Goal: Transaction & Acquisition: Purchase product/service

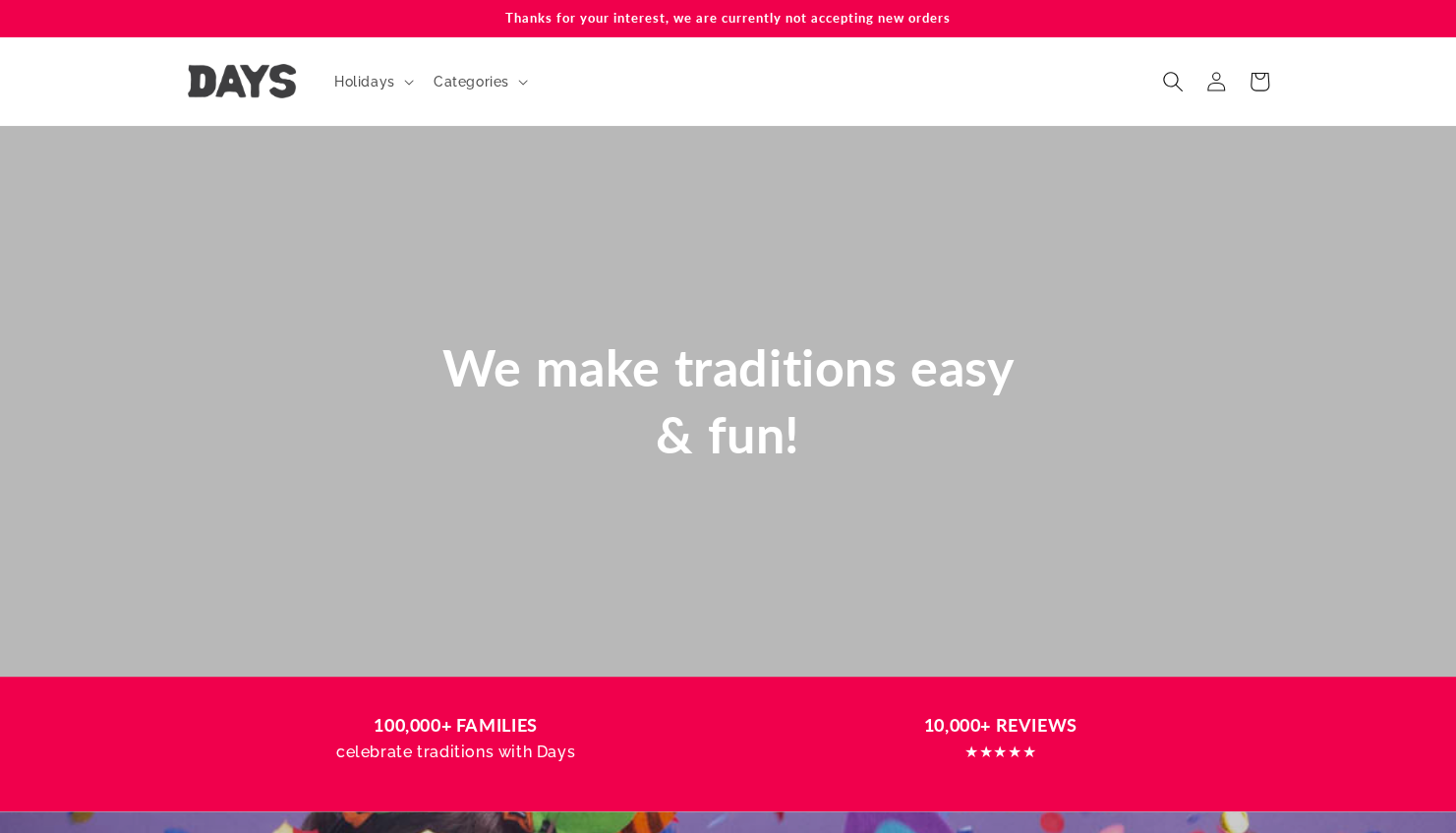
click at [1170, 76] on icon "Search" at bounding box center [1172, 81] width 21 height 21
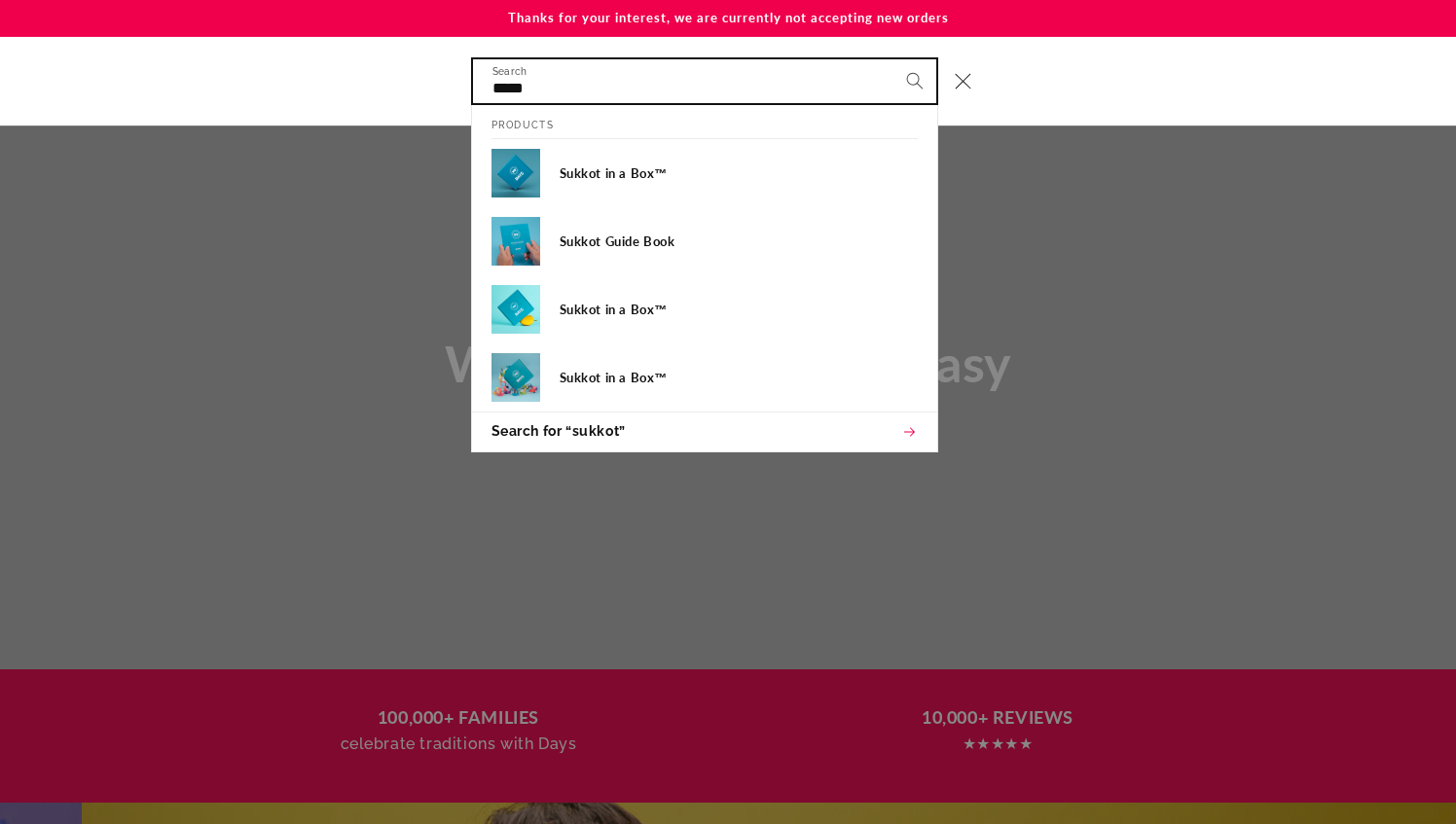
scroll to position [0, 1456]
type input "*"
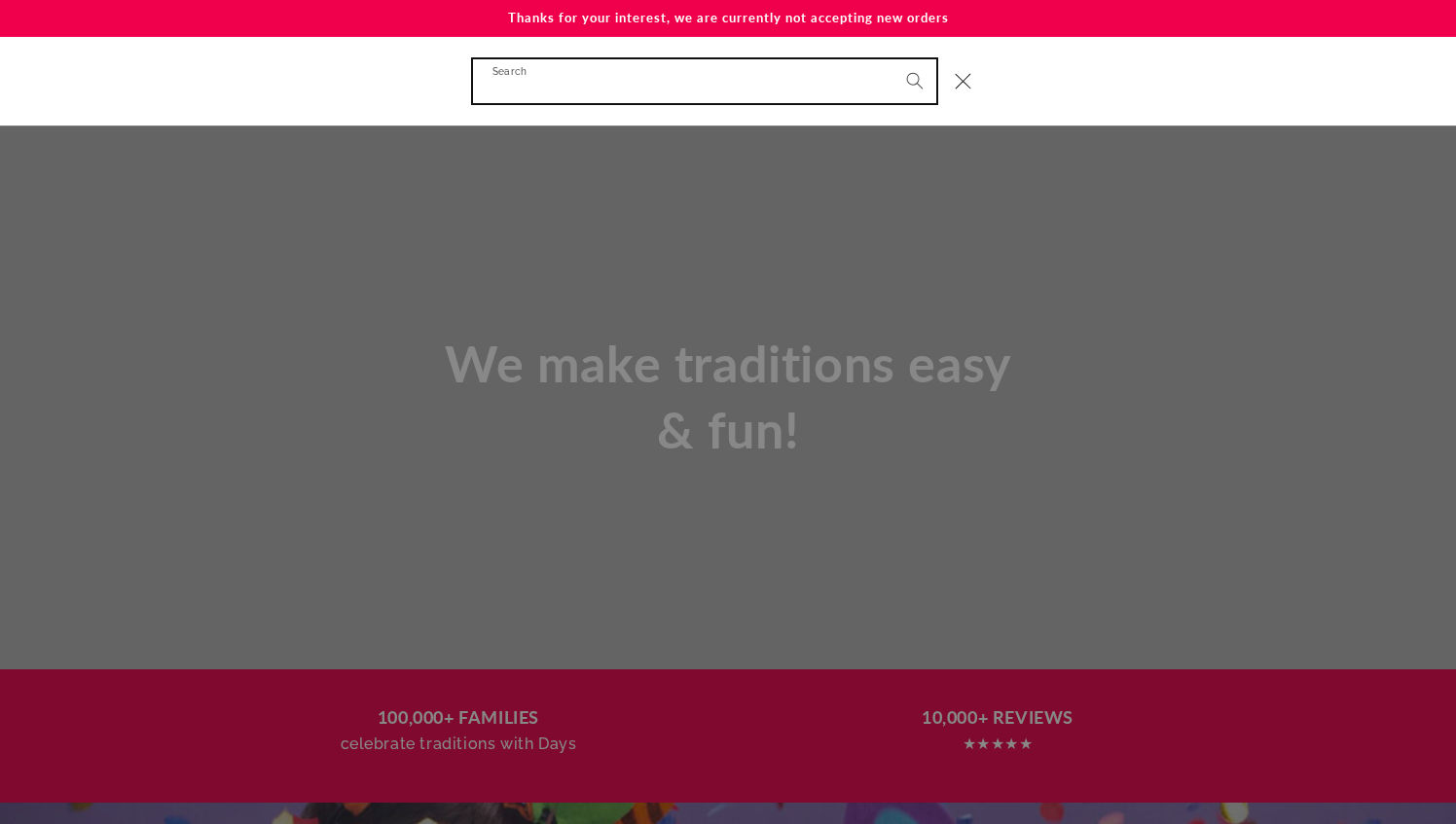
scroll to position [0, 0]
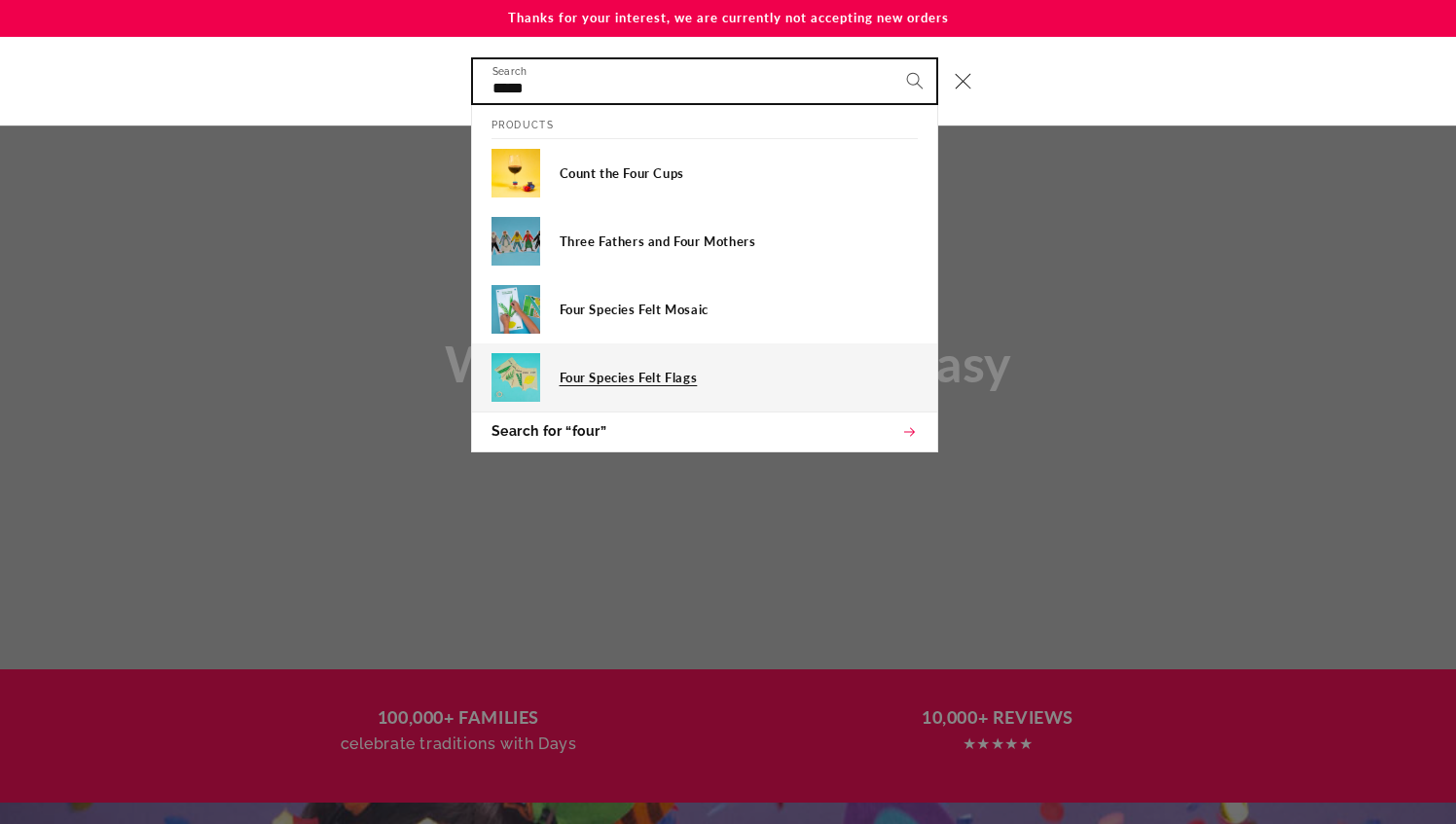
type input "****"
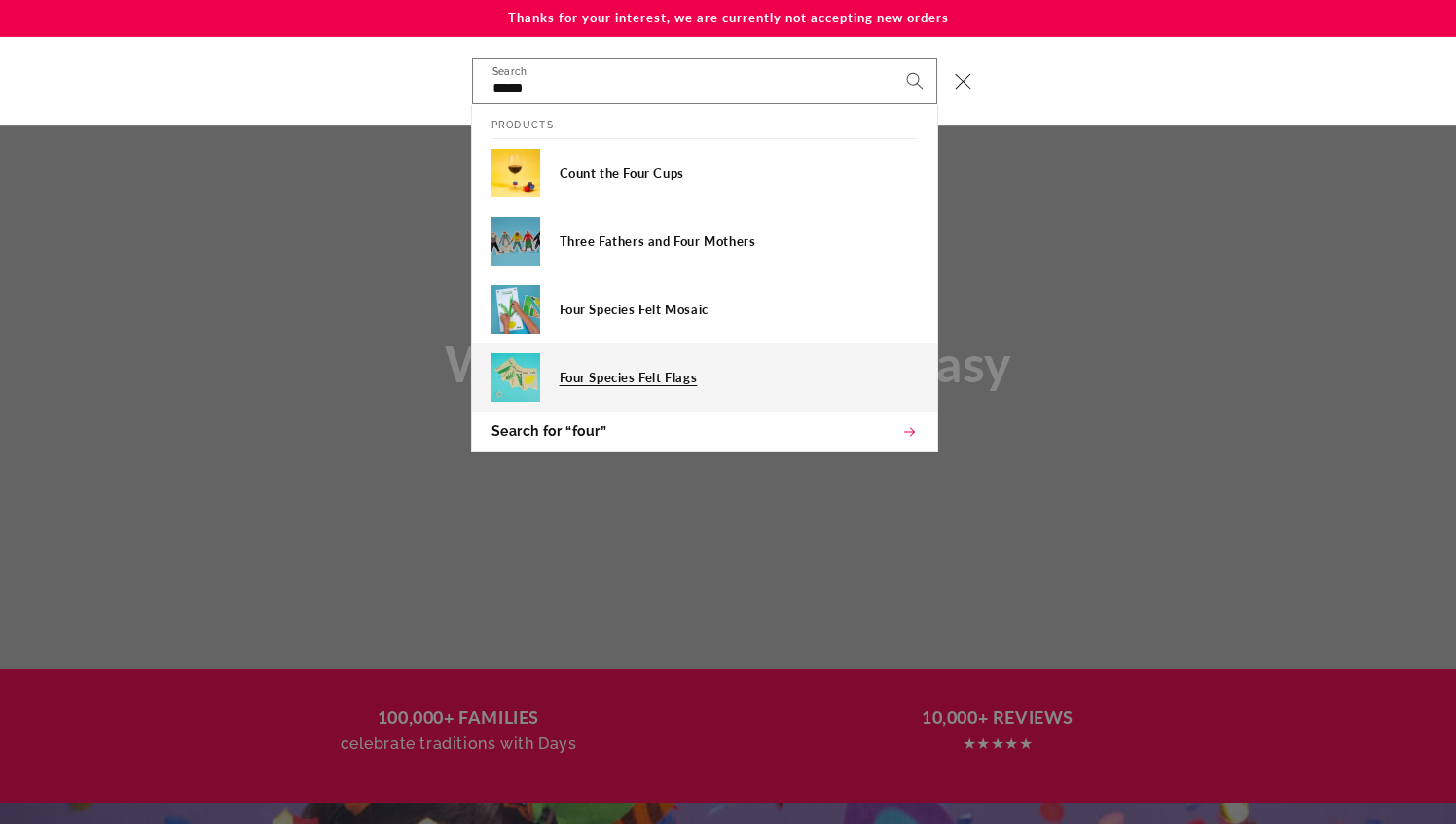
click at [631, 385] on div "Four Species Felt Flags" at bounding box center [738, 377] width 358 height 48
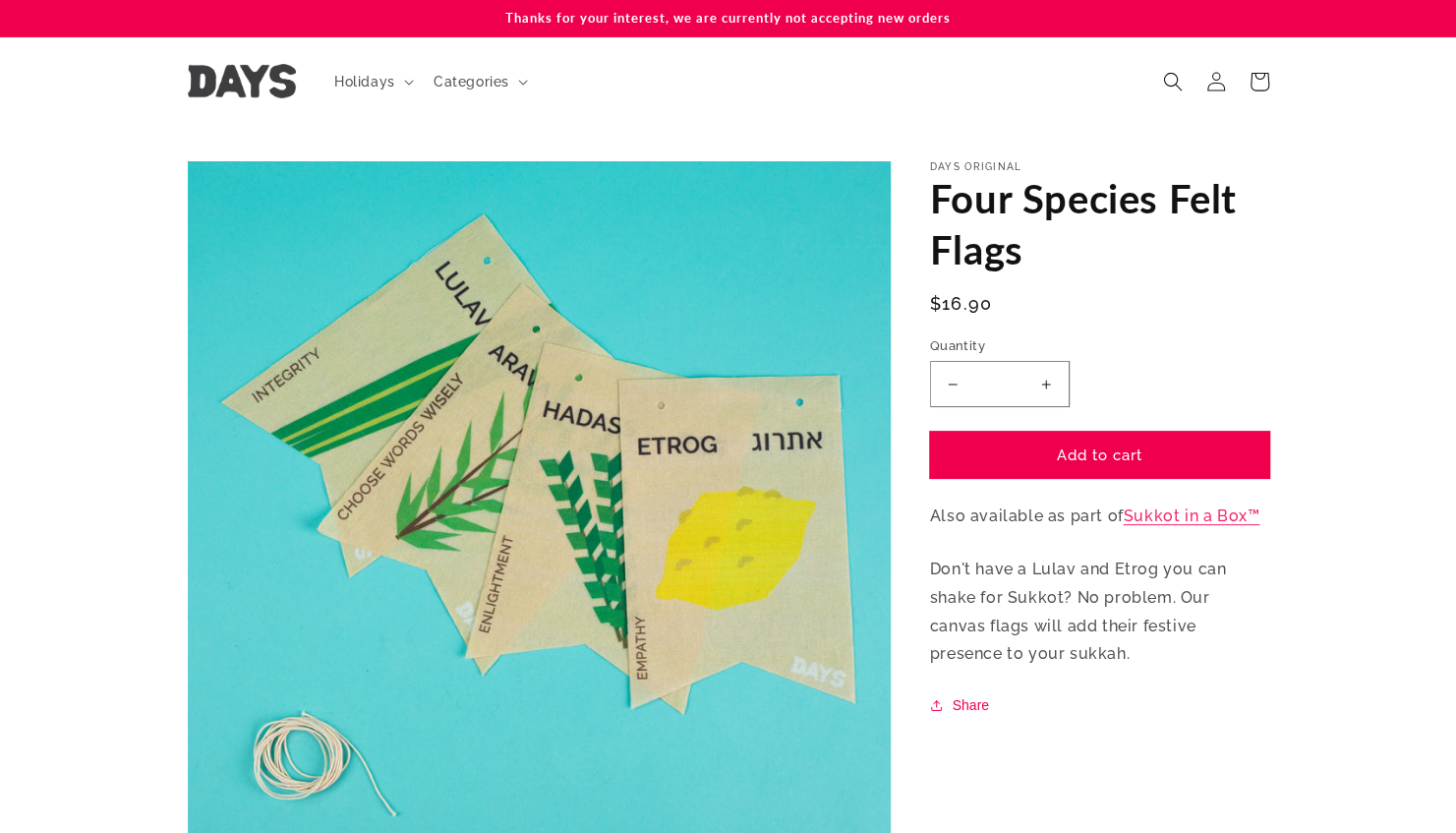
click at [1164, 456] on button "Add to cart" at bounding box center [1100, 455] width 339 height 46
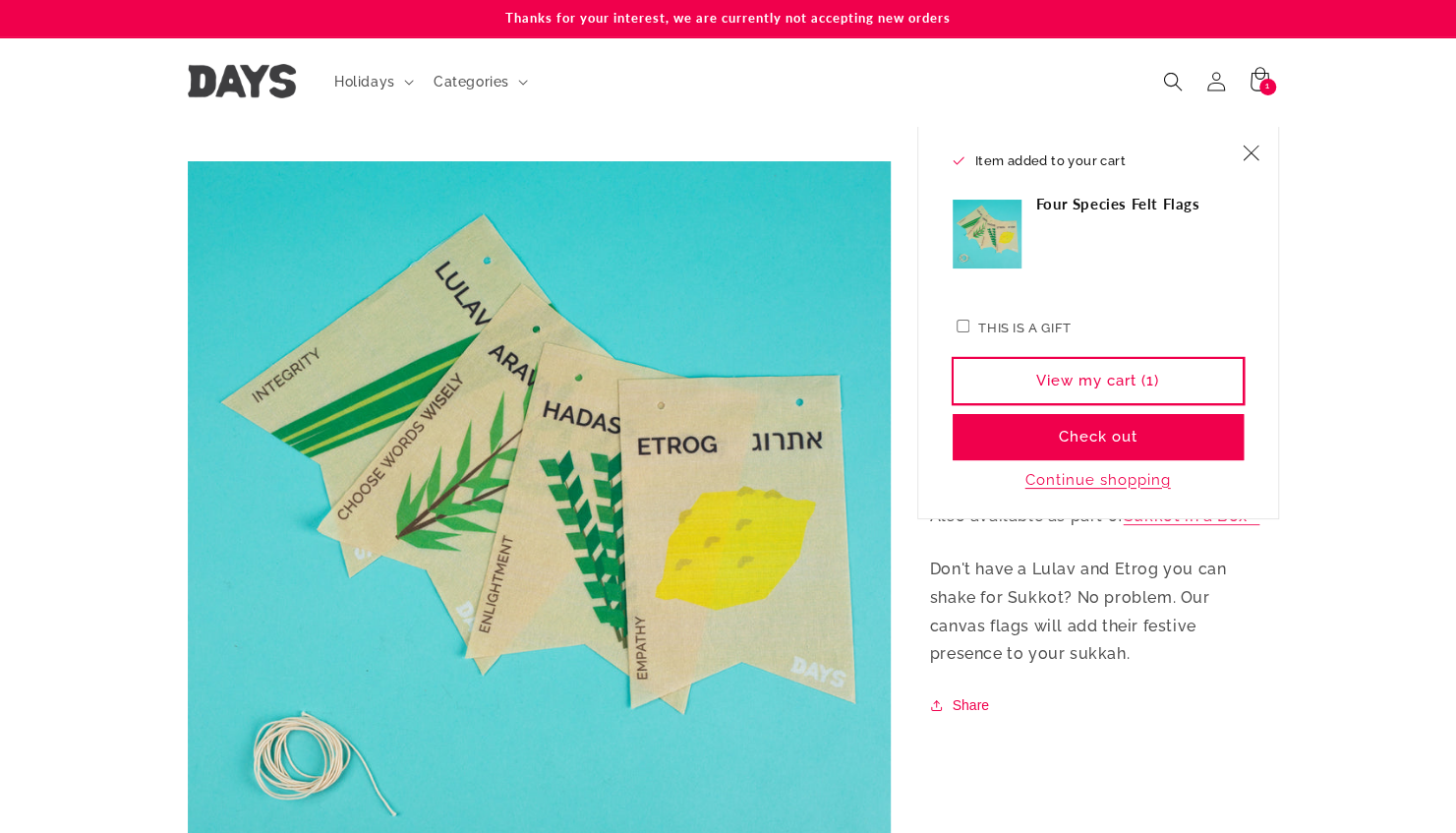
click at [1133, 380] on link "View my cart (1)" at bounding box center [1098, 381] width 291 height 46
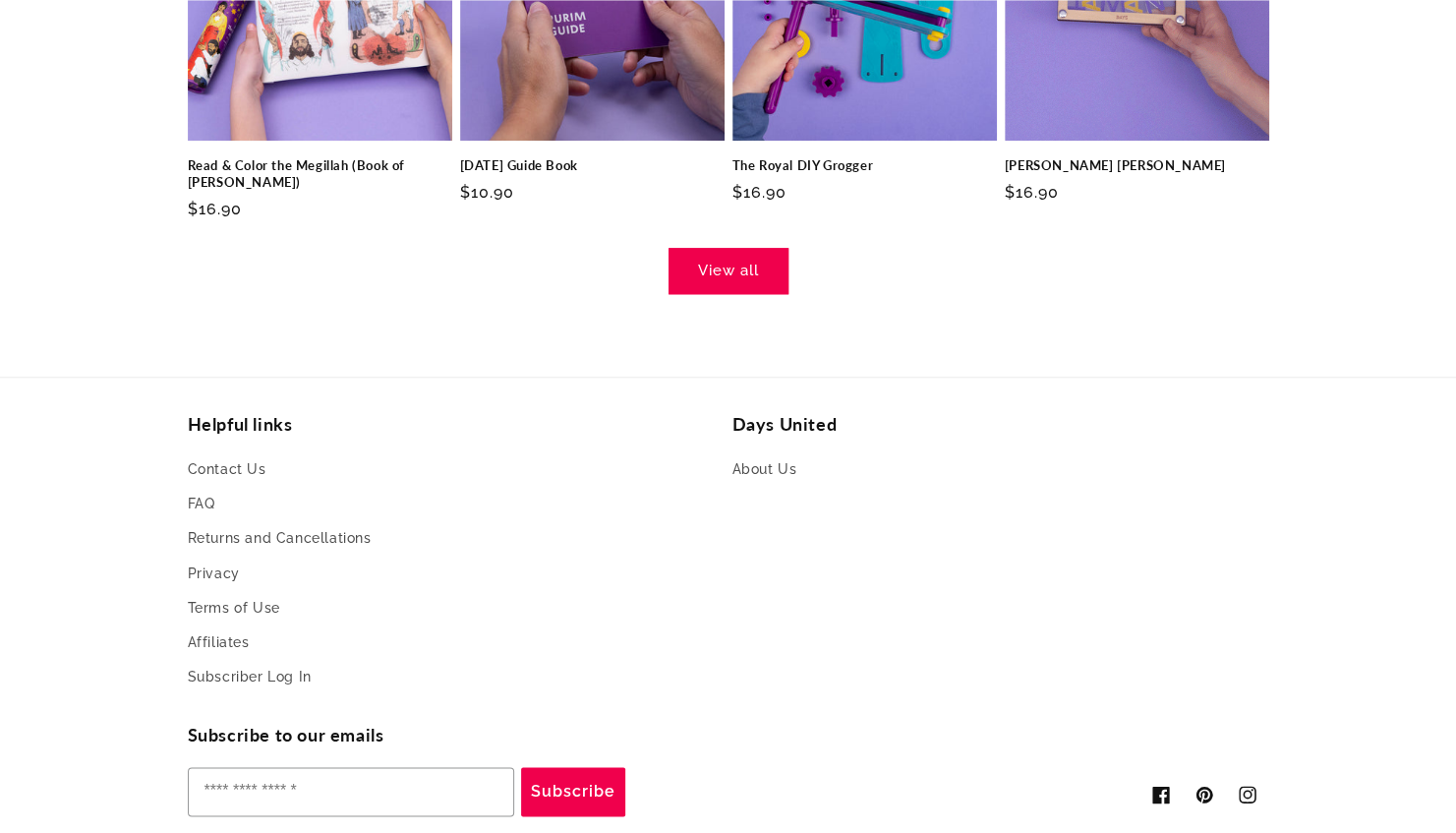
scroll to position [1223, 0]
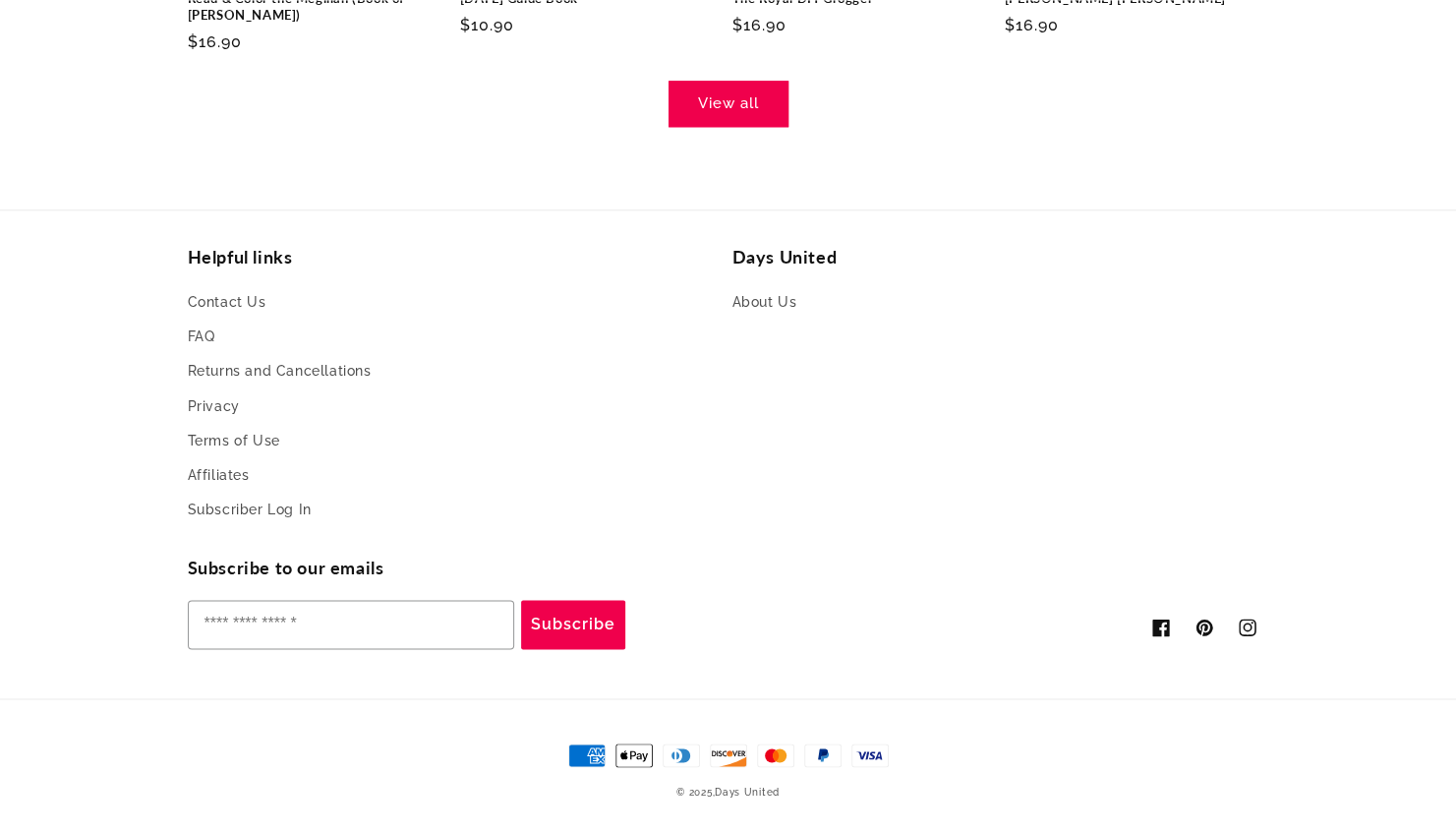
click at [868, 751] on icon at bounding box center [870, 755] width 26 height 8
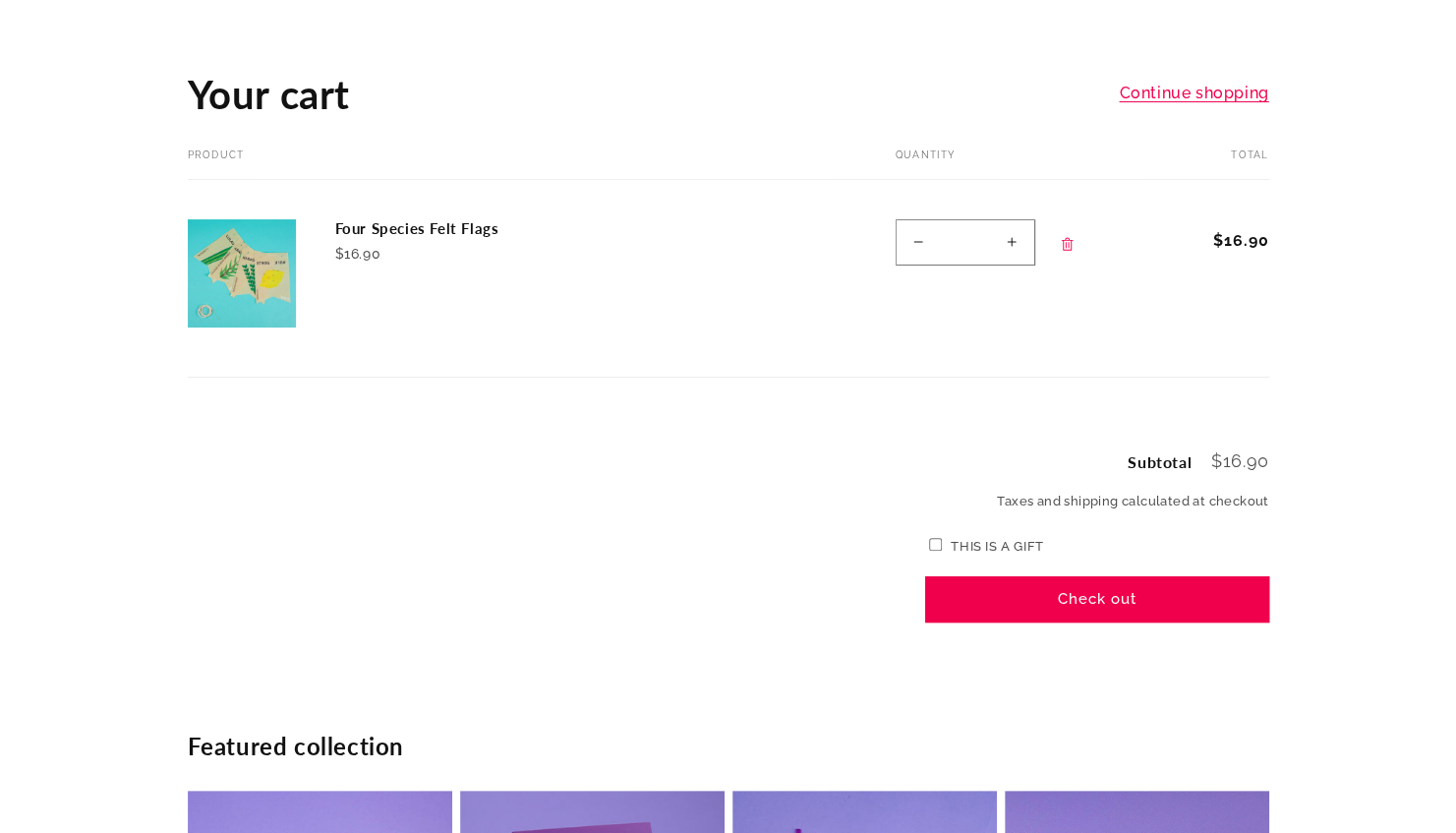
scroll to position [0, 0]
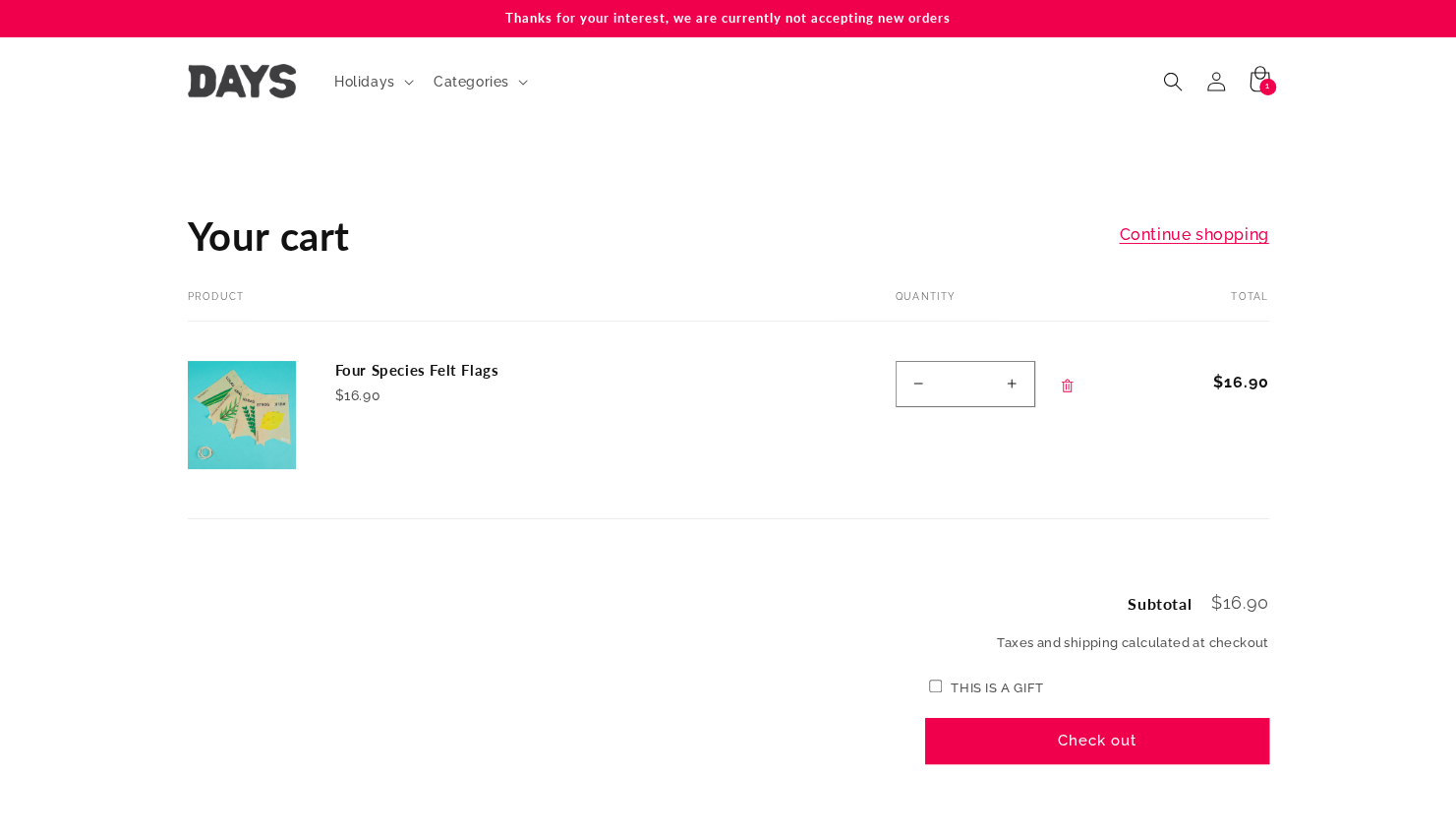
click at [1261, 81] on div "1 1 item" at bounding box center [1268, 87] width 17 height 17
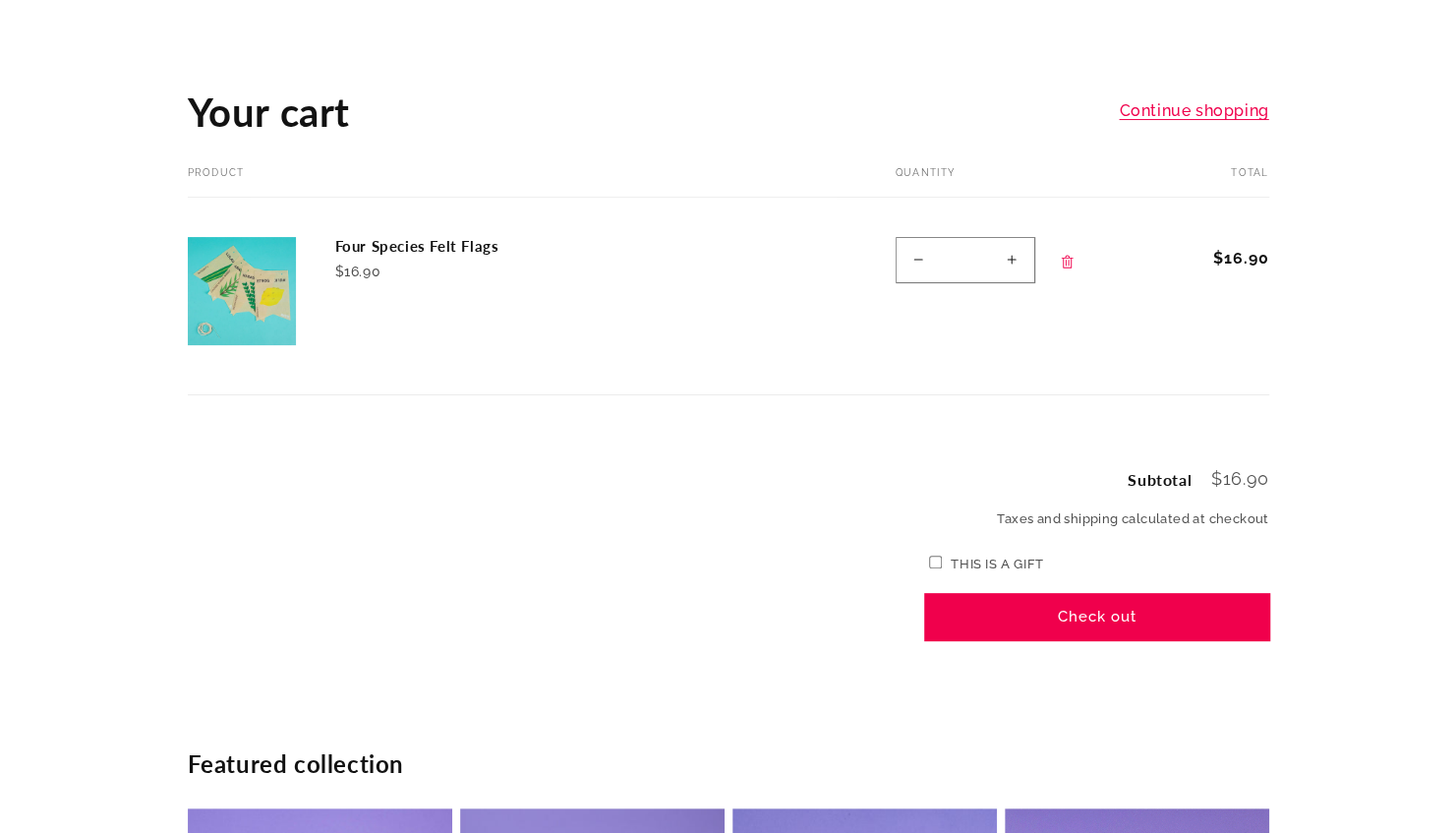
click at [1003, 606] on button "Check out" at bounding box center [1097, 617] width 344 height 46
